Goal: Task Accomplishment & Management: Use online tool/utility

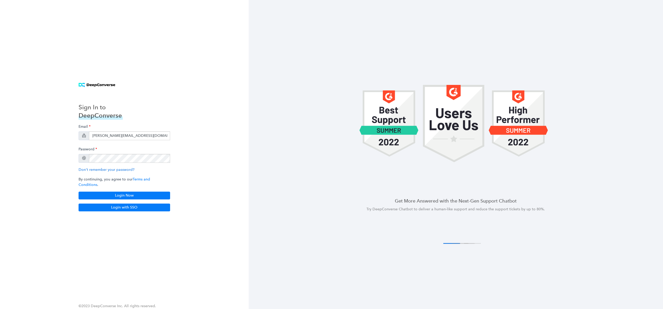
click at [170, 132] on div at bounding box center [170, 132] width 0 height 0
drag, startPoint x: 114, startPoint y: 142, endPoint x: 113, endPoint y: 138, distance: 4.9
click at [114, 140] on input "[PERSON_NAME][EMAIL_ADDRESS][DOMAIN_NAME]" at bounding box center [129, 136] width 81 height 9
click at [113, 136] on input "[PERSON_NAME][EMAIL_ADDRESS][DOMAIN_NAME]" at bounding box center [129, 136] width 81 height 9
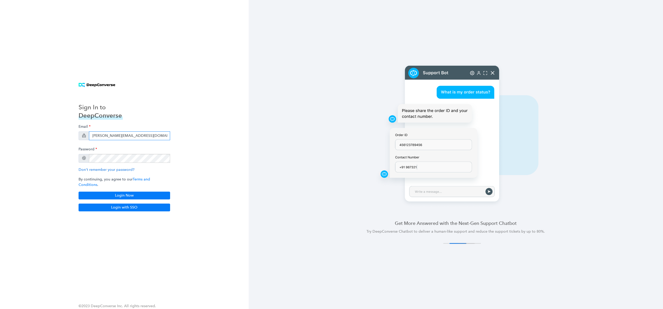
click at [113, 136] on input "[PERSON_NAME][EMAIL_ADDRESS][DOMAIN_NAME]" at bounding box center [129, 136] width 81 height 9
click at [114, 137] on input "[PERSON_NAME][EMAIL_ADDRESS][DOMAIN_NAME]" at bounding box center [129, 136] width 81 height 9
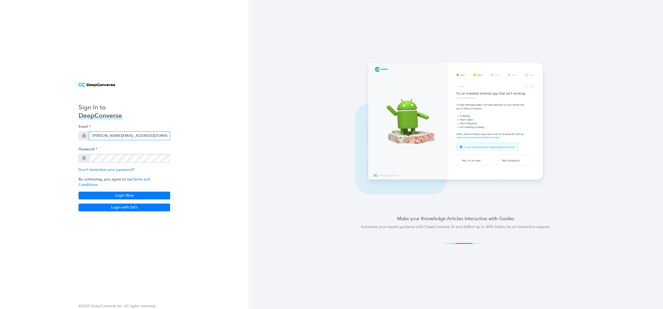
type input "[PERSON_NAME][EMAIL_ADDRESS][DOMAIN_NAME]"
click at [242, 233] on div "Sign In to DeepConverse Email [PERSON_NAME][EMAIL_ADDRESS][DOMAIN_NAME] Passwor…" at bounding box center [124, 154] width 249 height 309
